Goal: Task Accomplishment & Management: Manage account settings

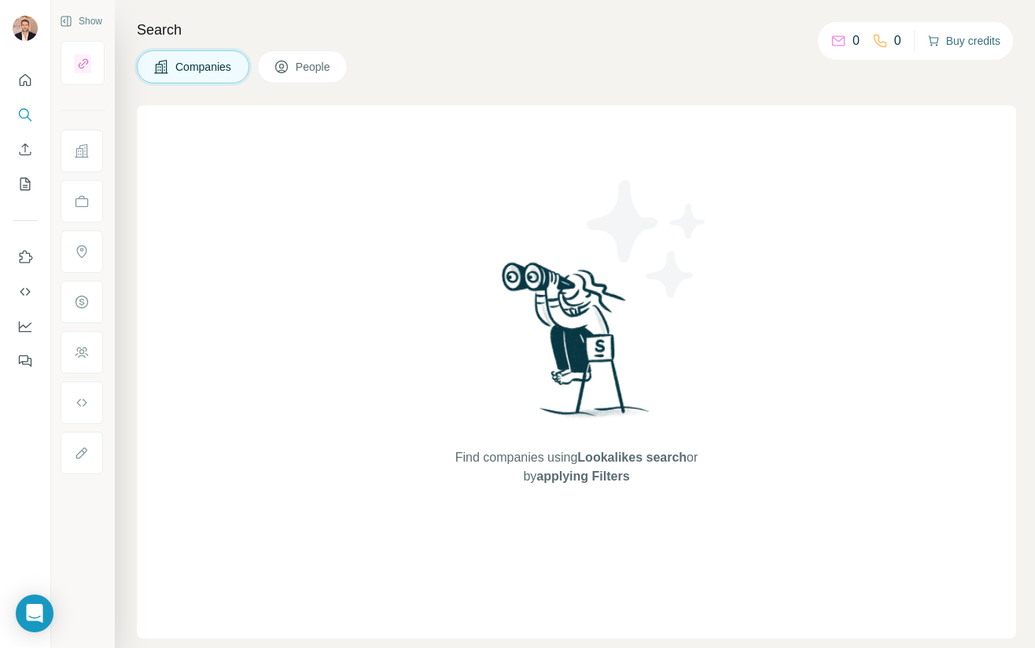
click at [959, 39] on button "Buy credits" at bounding box center [963, 41] width 73 height 22
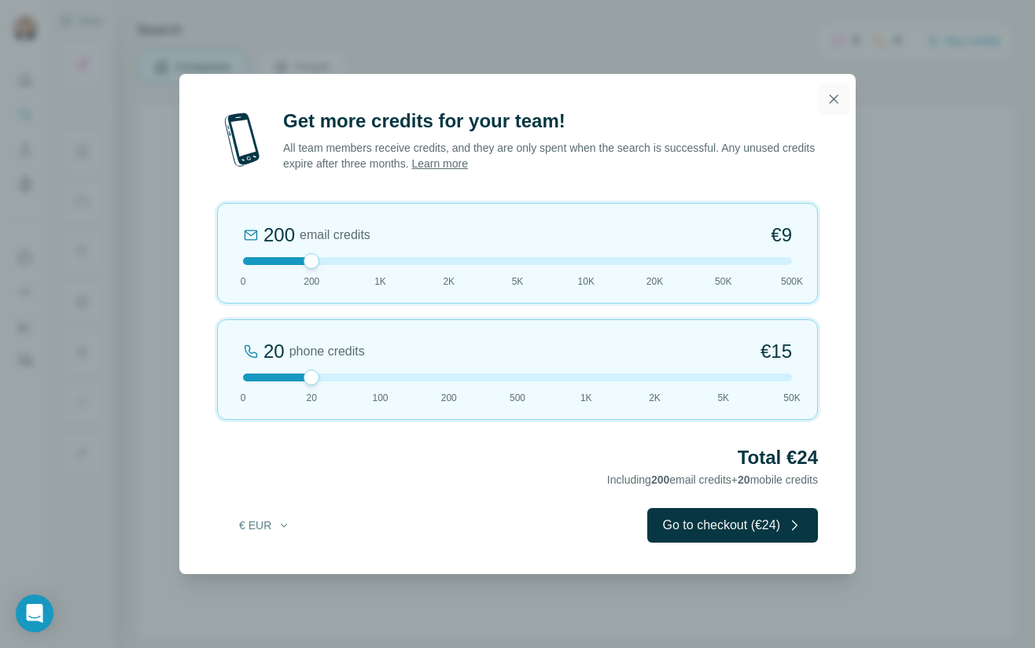
click at [828, 100] on icon "button" at bounding box center [834, 99] width 16 height 16
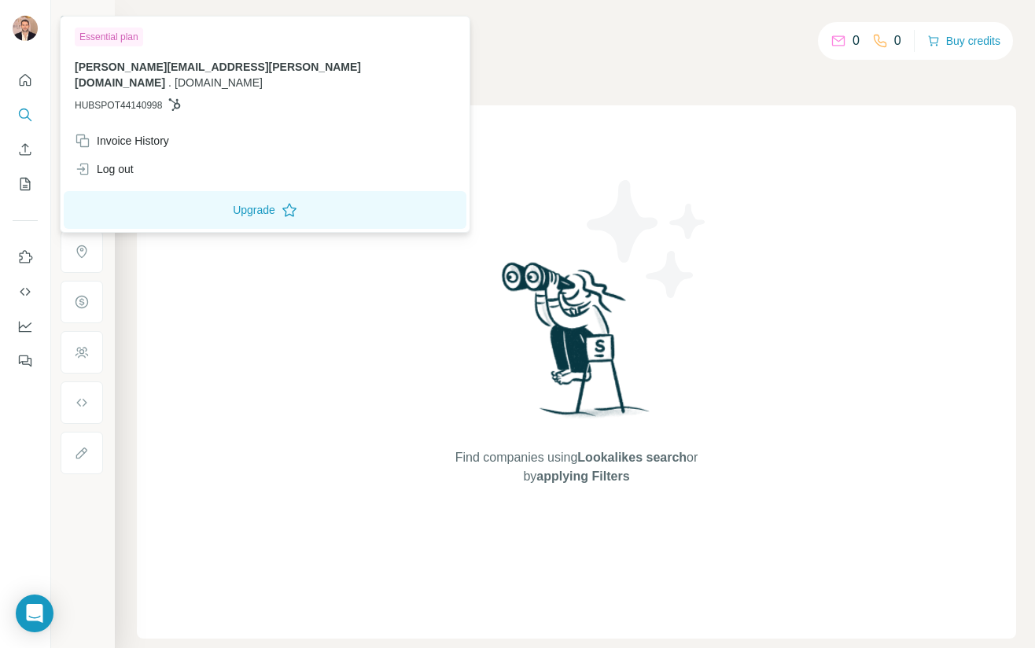
click at [31, 27] on img at bounding box center [25, 28] width 25 height 25
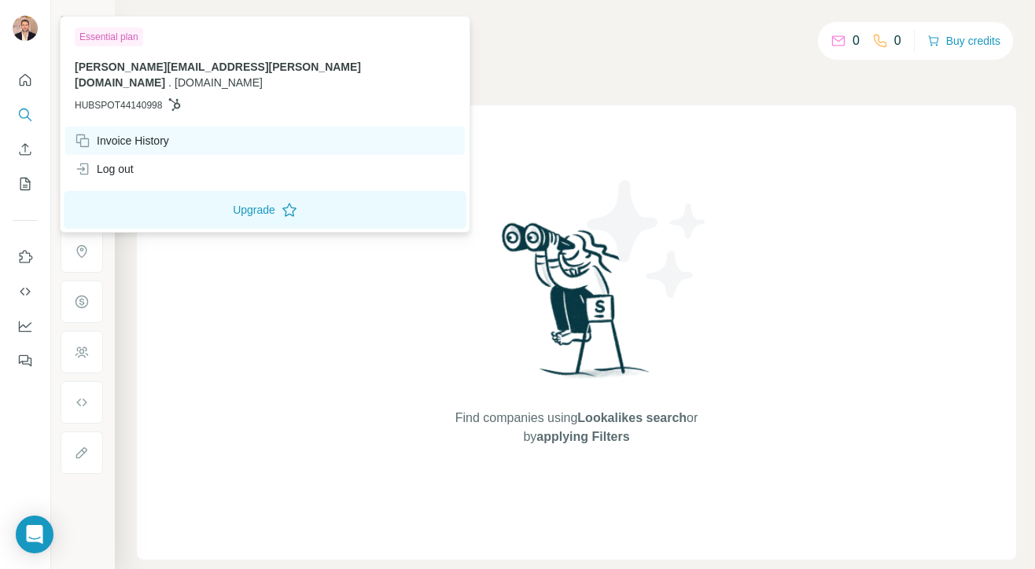
click at [127, 133] on div "Invoice History" at bounding box center [122, 141] width 94 height 16
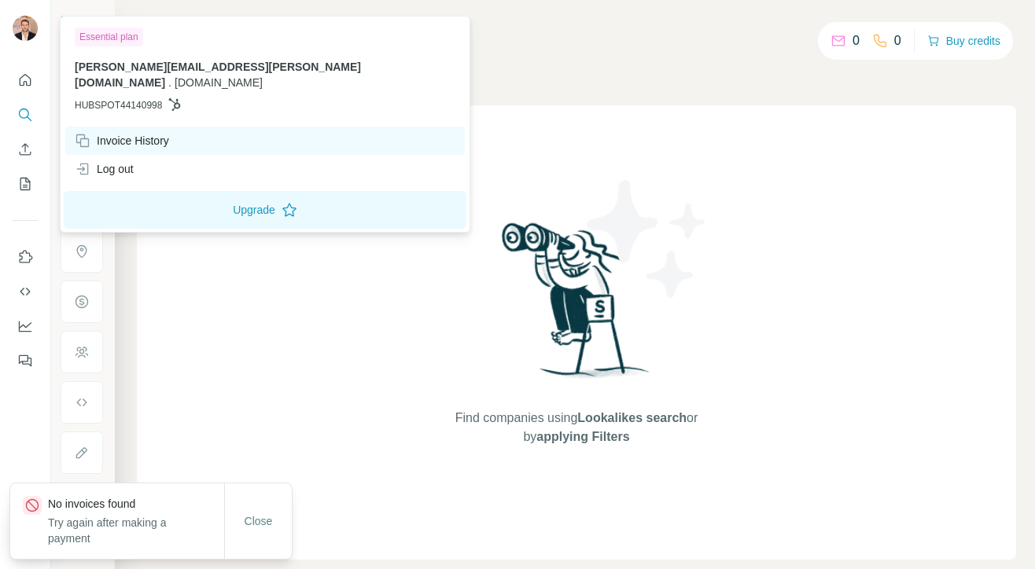
click at [137, 133] on div "Invoice History" at bounding box center [122, 141] width 94 height 16
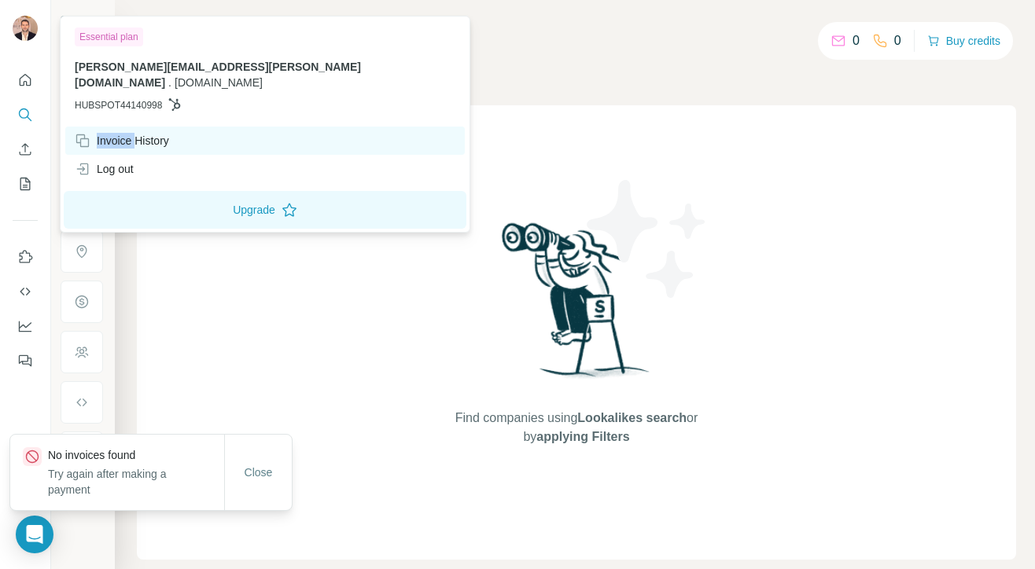
click at [137, 133] on div "Invoice History" at bounding box center [122, 141] width 94 height 16
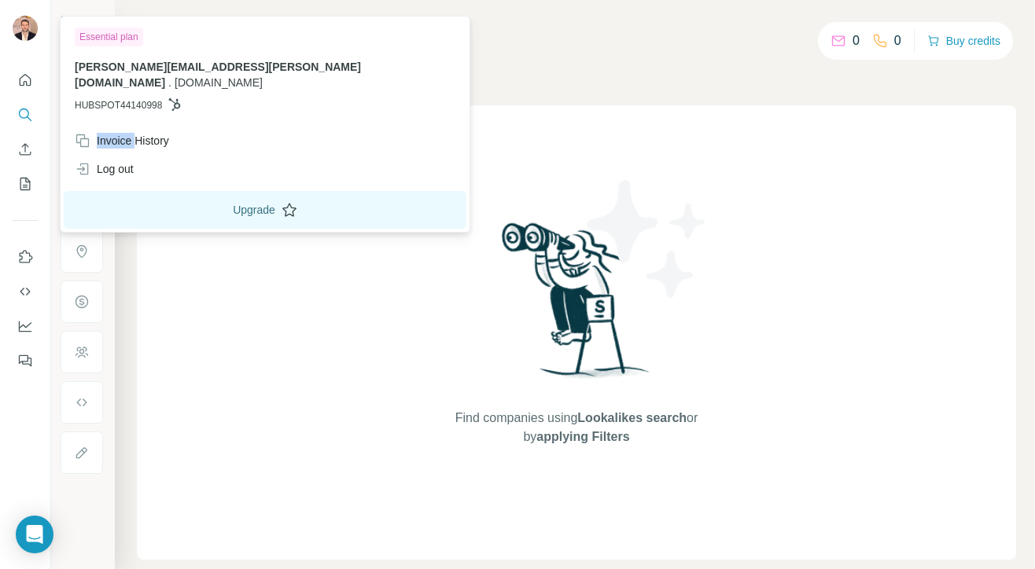
click at [242, 195] on button "Upgrade" at bounding box center [265, 210] width 403 height 38
